Goal: Transaction & Acquisition: Purchase product/service

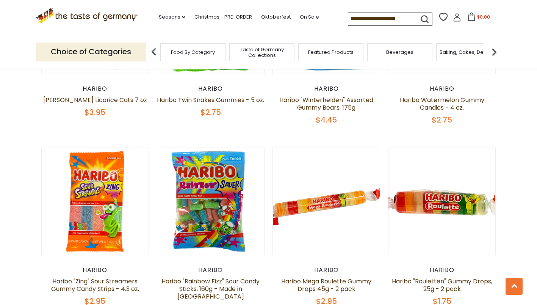
scroll to position [1296, 0]
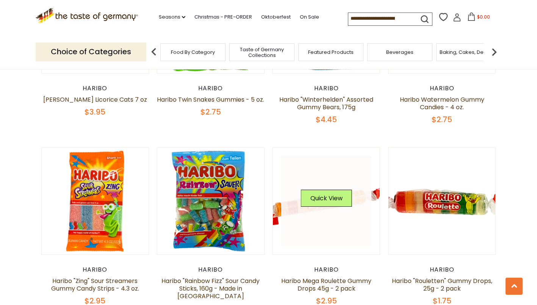
click at [342, 220] on link at bounding box center [326, 201] width 90 height 90
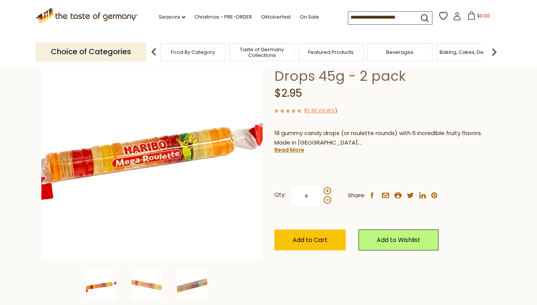
scroll to position [71, 0]
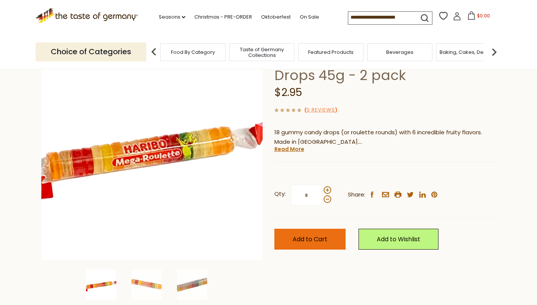
click at [329, 236] on button "Add to Cart" at bounding box center [309, 239] width 71 height 21
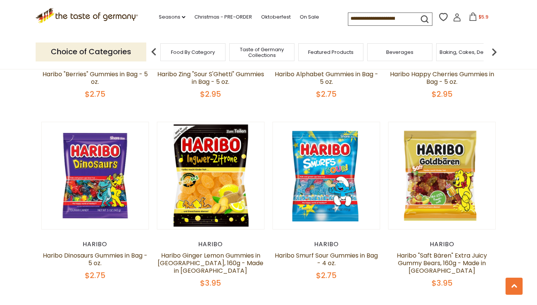
scroll to position [574, 0]
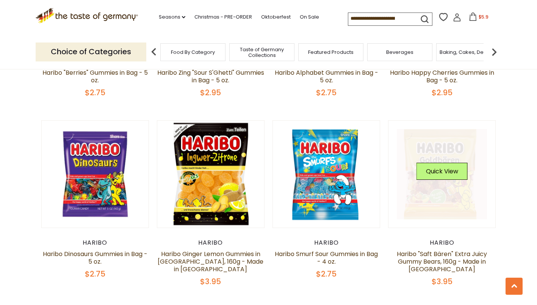
click at [445, 190] on link at bounding box center [442, 174] width 90 height 90
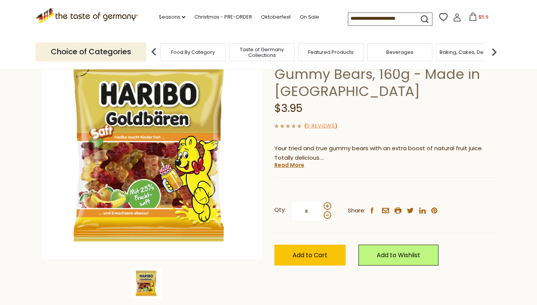
scroll to position [72, 0]
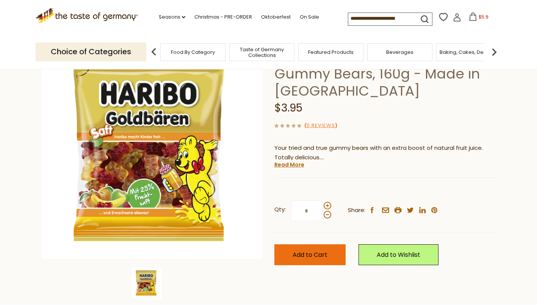
click at [315, 255] on span "Add to Cart" at bounding box center [310, 254] width 35 height 9
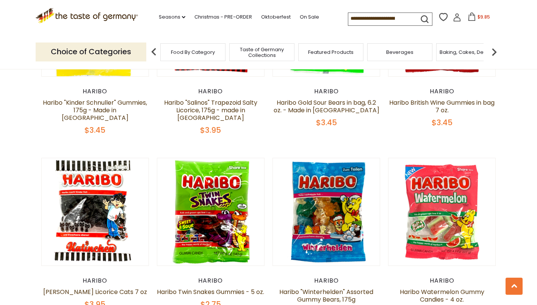
scroll to position [1105, 0]
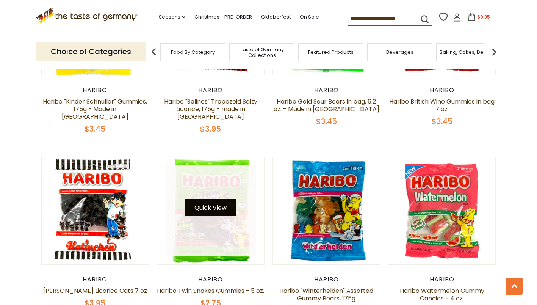
click at [221, 199] on button "Quick View" at bounding box center [210, 207] width 51 height 17
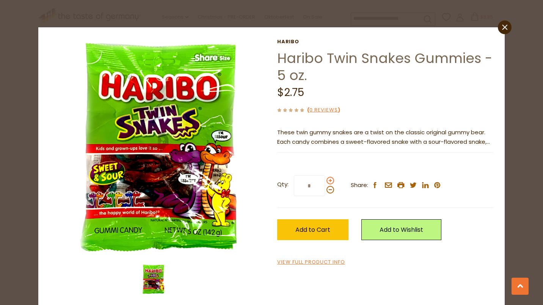
click at [326, 180] on span at bounding box center [330, 181] width 8 height 8
click at [325, 180] on input "*" at bounding box center [309, 185] width 31 height 21
type input "*"
click at [318, 227] on span "Add to Cart" at bounding box center [312, 229] width 35 height 9
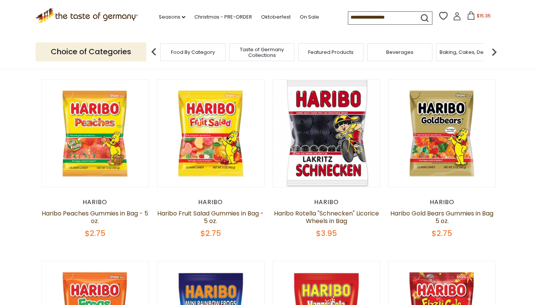
scroll to position [0, 0]
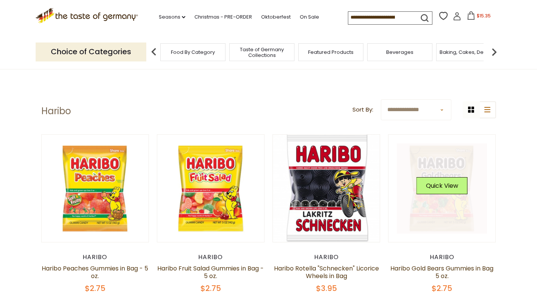
click at [442, 214] on link at bounding box center [442, 188] width 90 height 90
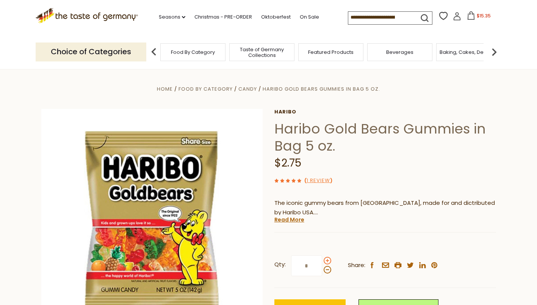
click at [327, 260] on span at bounding box center [328, 261] width 8 height 8
click at [322, 260] on input "*" at bounding box center [306, 265] width 31 height 21
click at [327, 260] on span at bounding box center [328, 261] width 8 height 8
click at [322, 260] on input "*" at bounding box center [306, 265] width 31 height 21
type input "*"
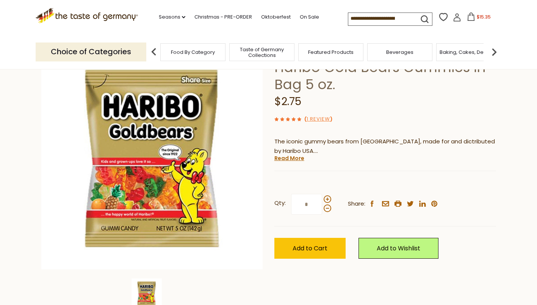
scroll to position [63, 0]
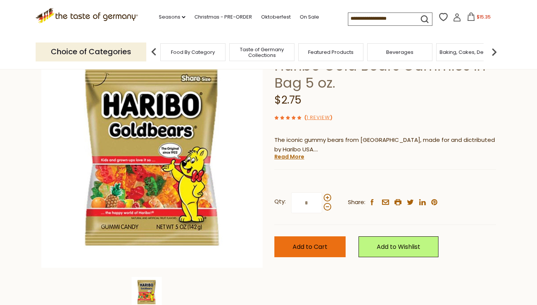
click at [315, 248] on span "Add to Cart" at bounding box center [310, 246] width 35 height 9
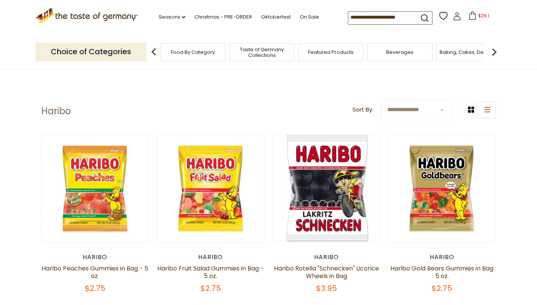
click at [260, 53] on span "Taste of Germany Collections" at bounding box center [262, 52] width 61 height 11
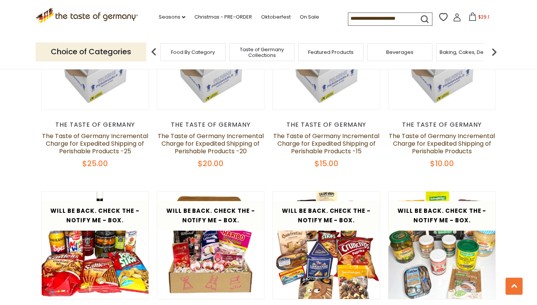
scroll to position [713, 0]
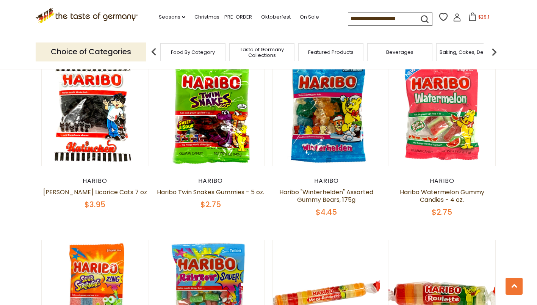
scroll to position [1204, 0]
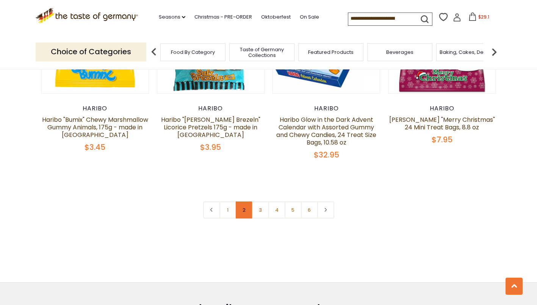
click at [247, 201] on link "2" at bounding box center [244, 209] width 17 height 17
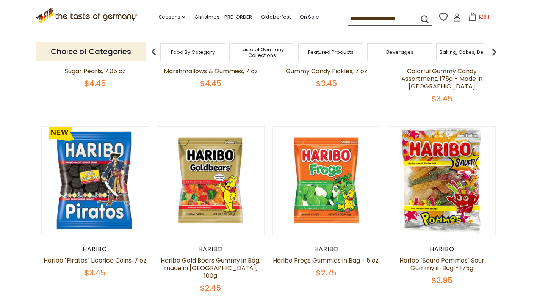
scroll to position [205, 0]
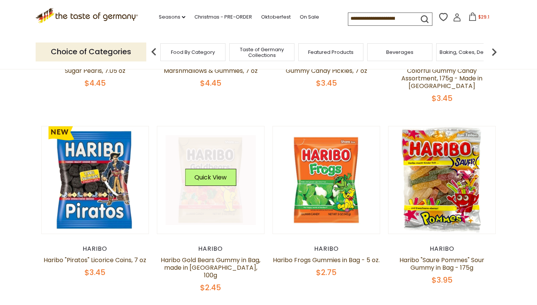
click at [213, 187] on link at bounding box center [211, 180] width 90 height 90
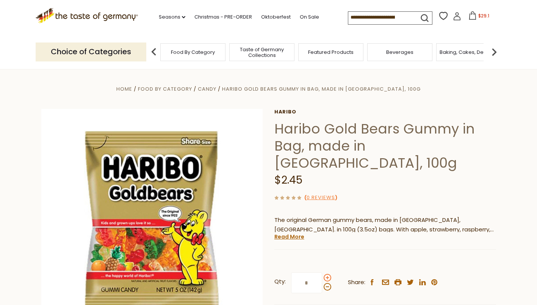
click at [328, 274] on span at bounding box center [328, 278] width 8 height 8
click at [322, 272] on input "*" at bounding box center [306, 282] width 31 height 21
click at [328, 274] on span at bounding box center [328, 278] width 8 height 8
click at [322, 272] on input "*" at bounding box center [306, 282] width 31 height 21
click at [328, 283] on span at bounding box center [328, 287] width 8 height 8
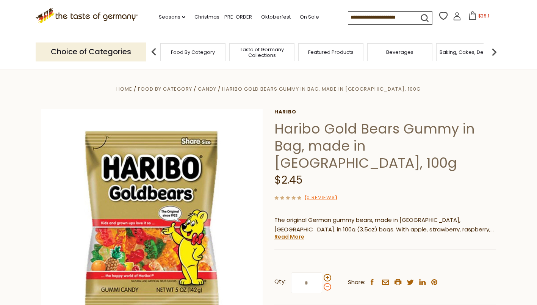
click at [322, 272] on input "*" at bounding box center [306, 282] width 31 height 21
click at [328, 283] on span at bounding box center [328, 287] width 8 height 8
click at [322, 272] on input "*" at bounding box center [306, 282] width 31 height 21
click at [327, 274] on span at bounding box center [328, 278] width 8 height 8
click at [322, 272] on input "*" at bounding box center [306, 282] width 31 height 21
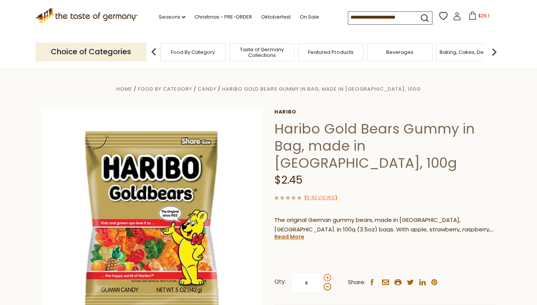
type input "*"
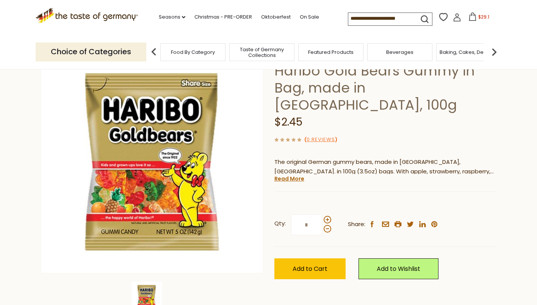
scroll to position [59, 0]
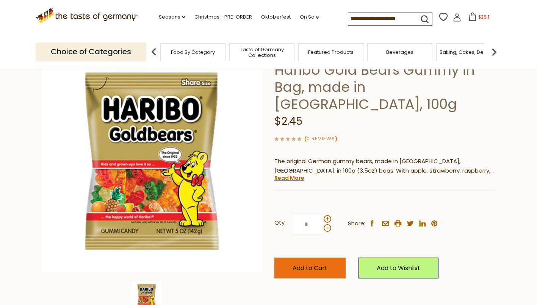
click at [312, 257] on button "Add to Cart" at bounding box center [309, 267] width 71 height 21
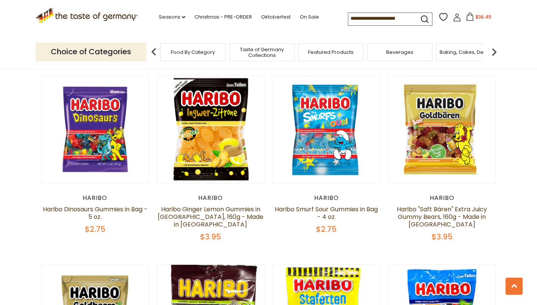
scroll to position [619, 0]
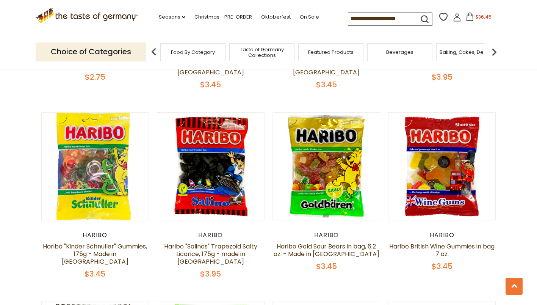
scroll to position [960, 0]
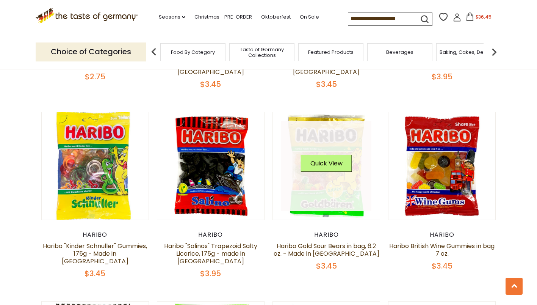
click at [317, 183] on link at bounding box center [326, 166] width 90 height 90
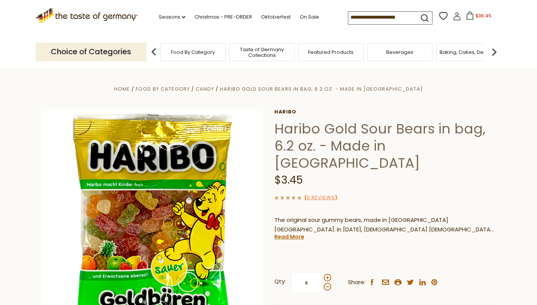
click at [326, 272] on label "Qty: *" at bounding box center [302, 282] width 57 height 21
click at [322, 272] on input "*" at bounding box center [306, 282] width 31 height 21
click at [326, 274] on span at bounding box center [328, 278] width 8 height 8
click at [322, 272] on input "*" at bounding box center [306, 282] width 31 height 21
click at [326, 283] on span at bounding box center [328, 287] width 8 height 8
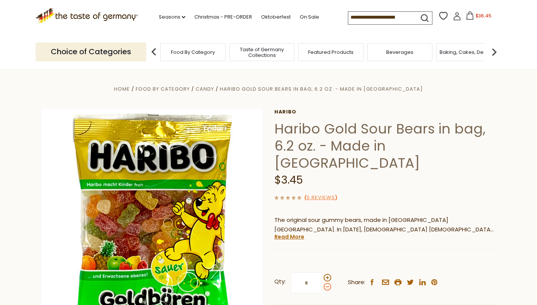
click at [322, 273] on input "*" at bounding box center [306, 282] width 31 height 21
click at [326, 274] on span at bounding box center [328, 278] width 8 height 8
click at [322, 272] on input "*" at bounding box center [306, 282] width 31 height 21
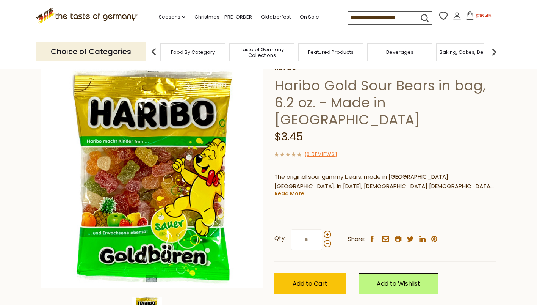
scroll to position [44, 0]
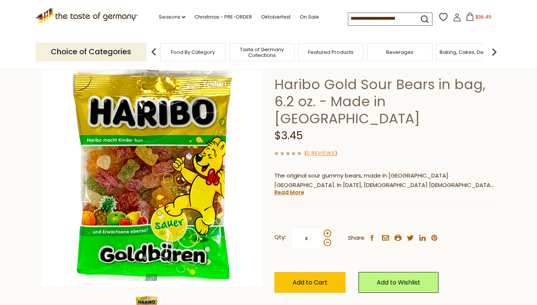
click at [304, 277] on div "Qty: * Share: facebook email printer twitter linkedin pinterest Add to Cart" at bounding box center [385, 260] width 222 height 88
click at [302, 278] on span "Add to Cart" at bounding box center [310, 282] width 35 height 9
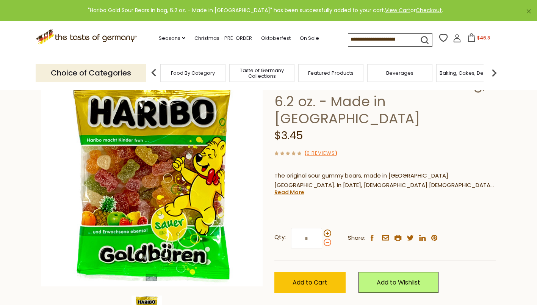
click at [326, 238] on span at bounding box center [328, 242] width 8 height 8
click at [322, 228] on input "*" at bounding box center [306, 238] width 31 height 21
click at [326, 238] on span at bounding box center [328, 242] width 8 height 8
click at [322, 228] on input "*" at bounding box center [306, 238] width 31 height 21
type input "*"
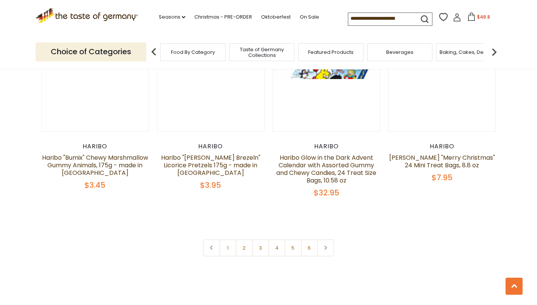
scroll to position [1626, 0]
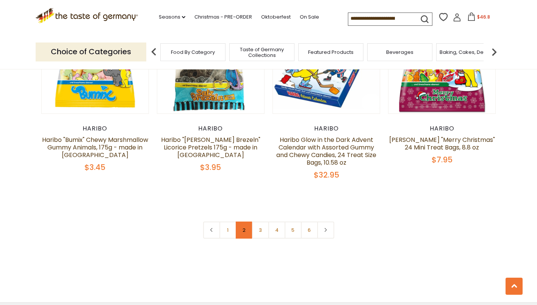
click at [246, 221] on link "2" at bounding box center [244, 229] width 17 height 17
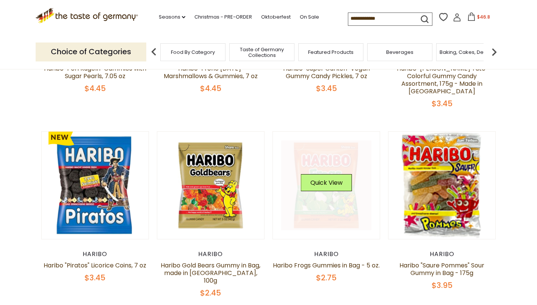
scroll to position [200, 0]
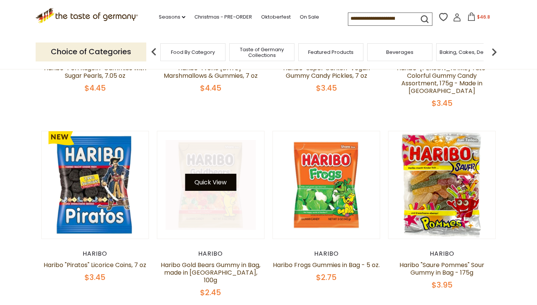
click at [227, 179] on button "Quick View" at bounding box center [210, 182] width 51 height 17
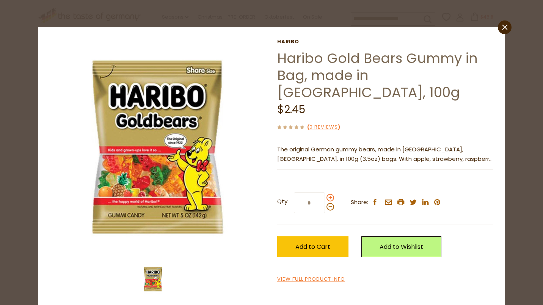
click at [328, 194] on span at bounding box center [330, 198] width 8 height 8
click at [325, 192] on input "*" at bounding box center [309, 202] width 31 height 21
click at [328, 194] on span at bounding box center [330, 198] width 8 height 8
click at [325, 192] on input "*" at bounding box center [309, 202] width 31 height 21
type input "*"
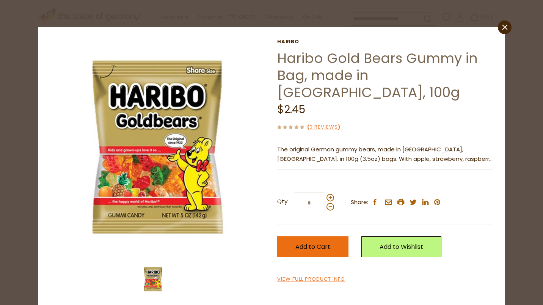
click at [309, 242] on span "Add to Cart" at bounding box center [312, 246] width 35 height 9
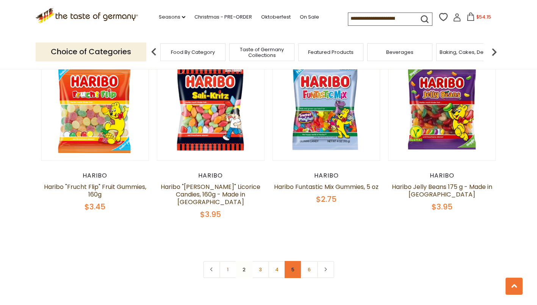
scroll to position [1617, 0]
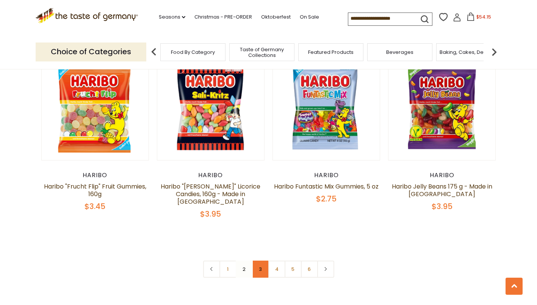
click at [263, 260] on link "3" at bounding box center [260, 268] width 17 height 17
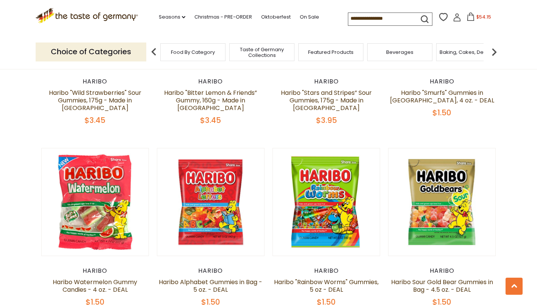
scroll to position [1136, 0]
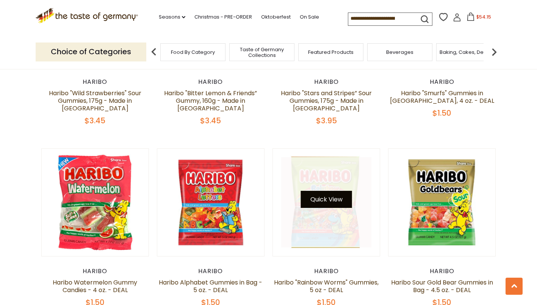
click at [325, 191] on button "Quick View" at bounding box center [326, 199] width 51 height 17
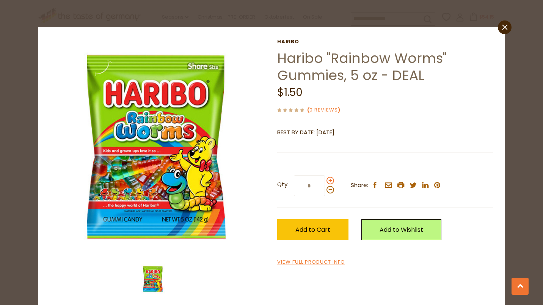
click at [328, 180] on span at bounding box center [330, 181] width 8 height 8
click at [325, 180] on input "*" at bounding box center [309, 185] width 31 height 21
click at [328, 180] on span at bounding box center [330, 181] width 8 height 8
click at [325, 180] on input "*" at bounding box center [309, 185] width 31 height 21
type input "*"
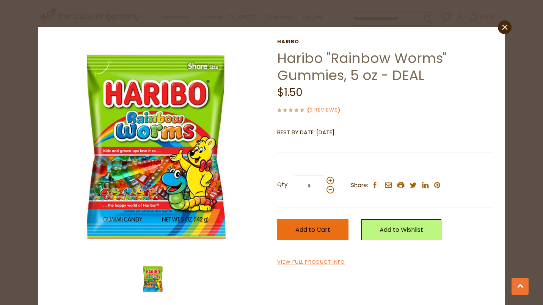
click at [315, 225] on span "Add to Cart" at bounding box center [312, 229] width 35 height 9
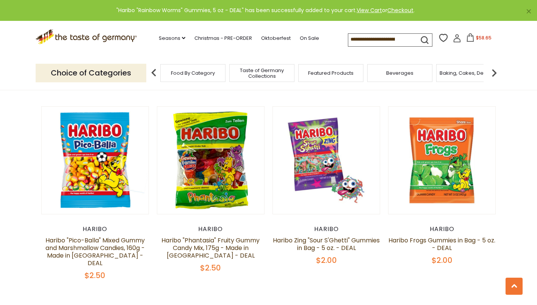
scroll to position [1549, 0]
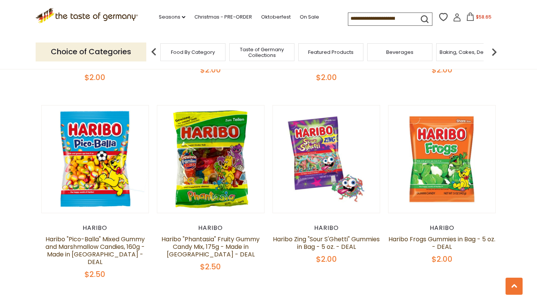
click at [470, 37] on div "Choice of Categories Food By Category Taste of Germany Collections Featured Pro…" at bounding box center [269, 52] width 466 height 34
click at [469, 20] on icon at bounding box center [470, 17] width 8 height 8
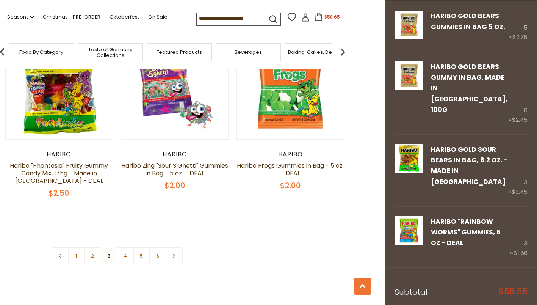
scroll to position [1632, 0]
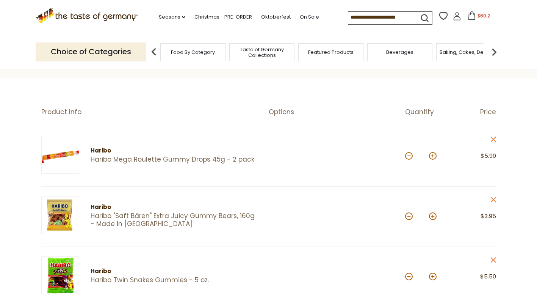
scroll to position [40, 0]
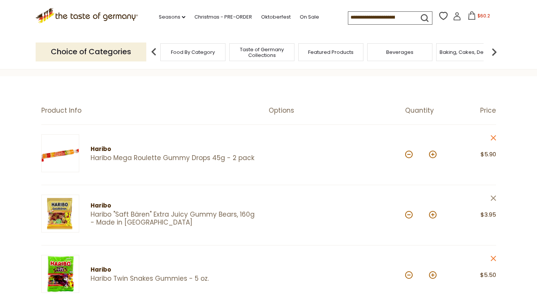
click at [495, 201] on icon "close" at bounding box center [494, 198] width 6 height 6
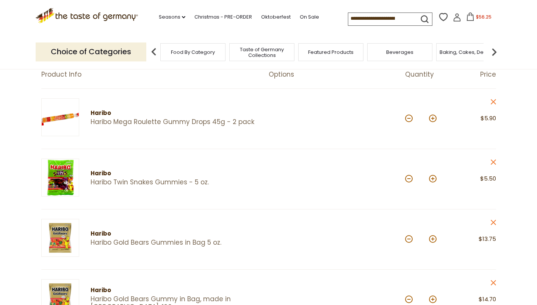
scroll to position [76, 0]
click at [433, 118] on button at bounding box center [433, 119] width 8 height 8
type input "*"
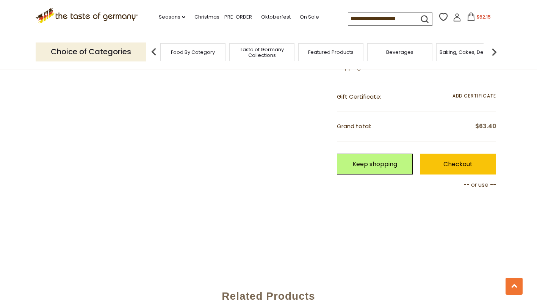
scroll to position [585, 0]
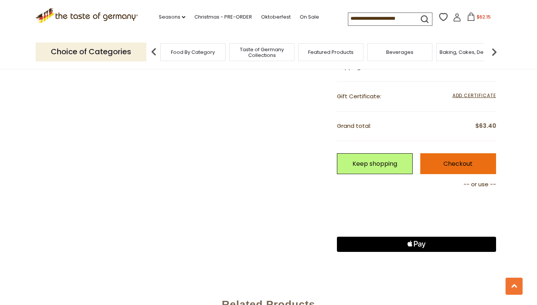
click at [445, 161] on link "Checkout" at bounding box center [458, 163] width 76 height 21
